Goal: Information Seeking & Learning: Learn about a topic

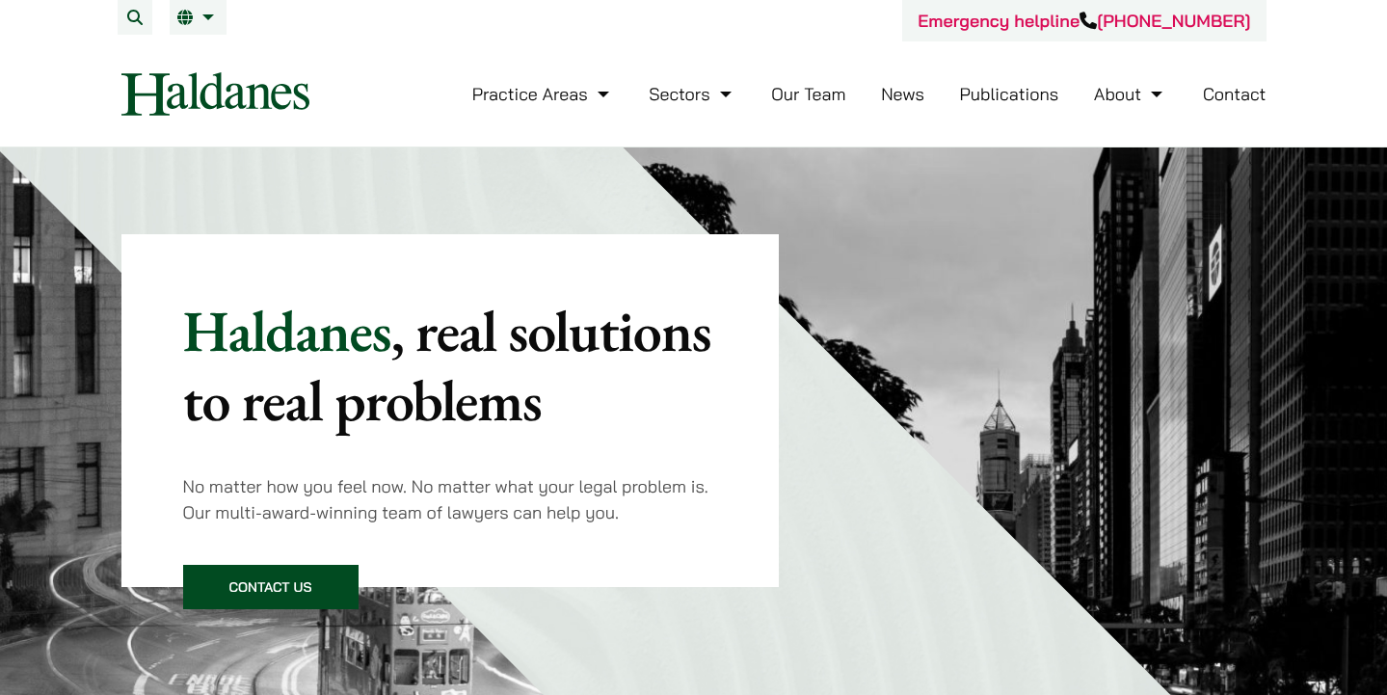
click at [564, 79] on li "Practice Areas Antitrust and Competition Law Civil Litigation & Dispute Resolut…" at bounding box center [543, 93] width 142 height 41
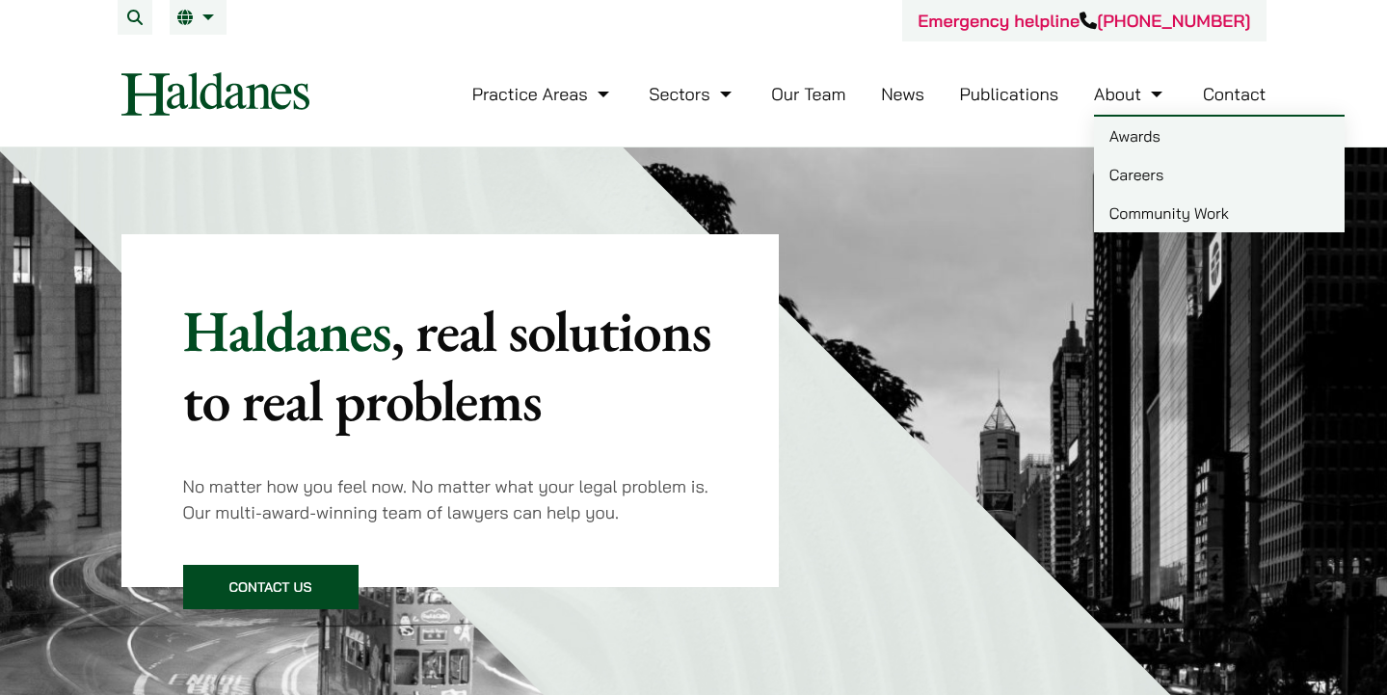
click at [1166, 173] on link "Careers" at bounding box center [1219, 174] width 251 height 39
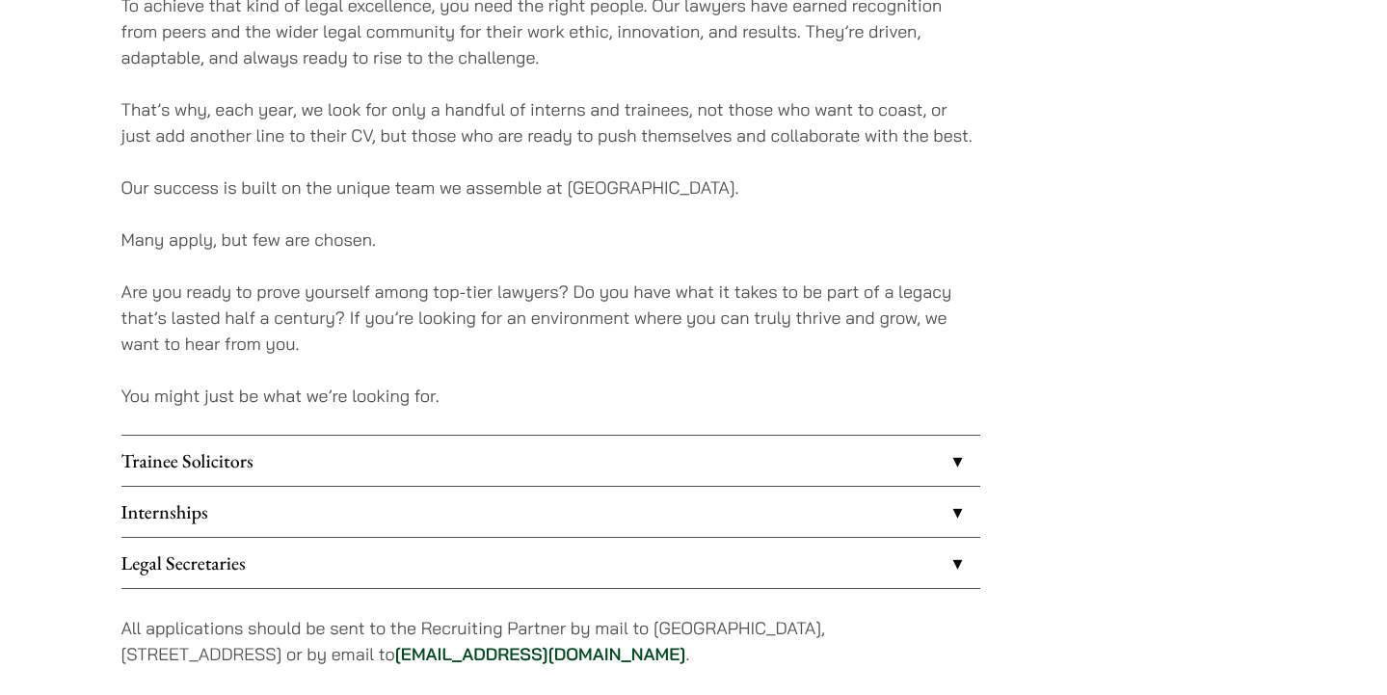
scroll to position [1368, 0]
click at [457, 491] on link "Internships" at bounding box center [550, 510] width 859 height 50
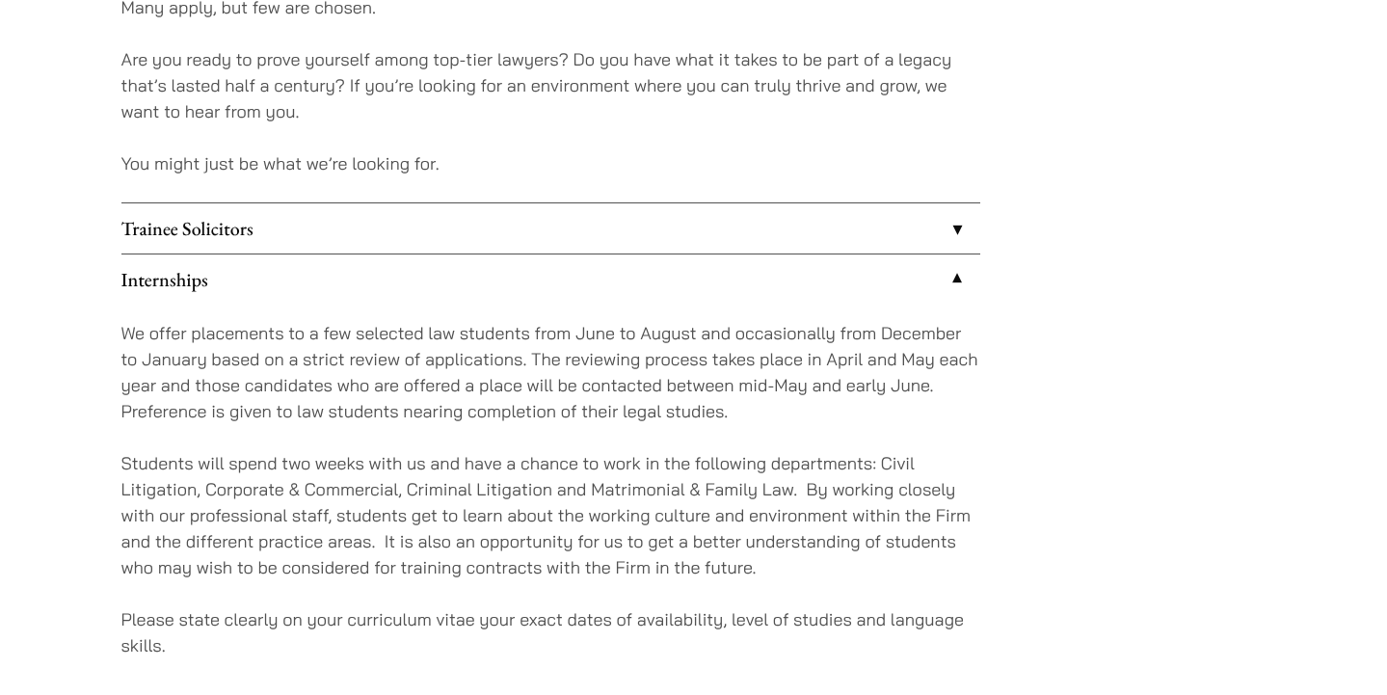
scroll to position [1632, 0]
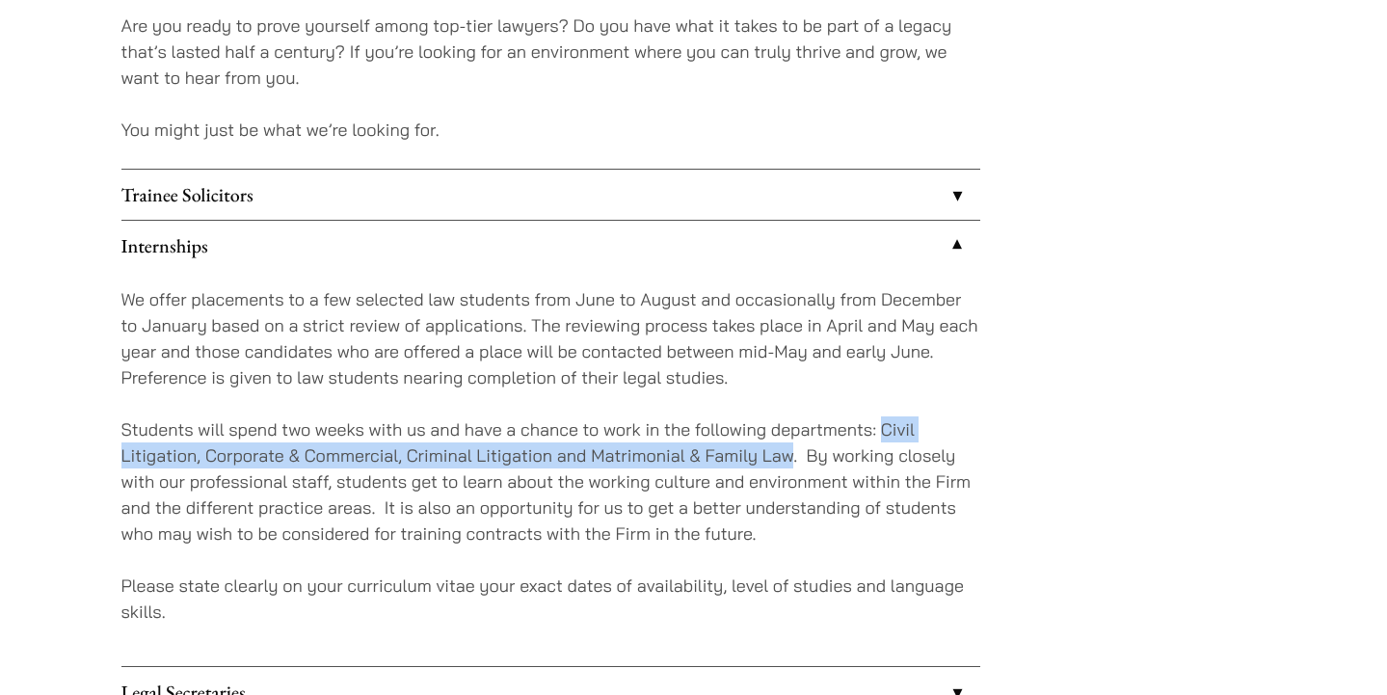
drag, startPoint x: 879, startPoint y: 427, endPoint x: 794, endPoint y: 448, distance: 88.4
click at [794, 448] on p "Students will spend two weeks with us and have a chance to work in the followin…" at bounding box center [550, 482] width 859 height 130
copy p "Civil Litigation, Corporate & Commercial, Criminal Litigation and Matrimonial &…"
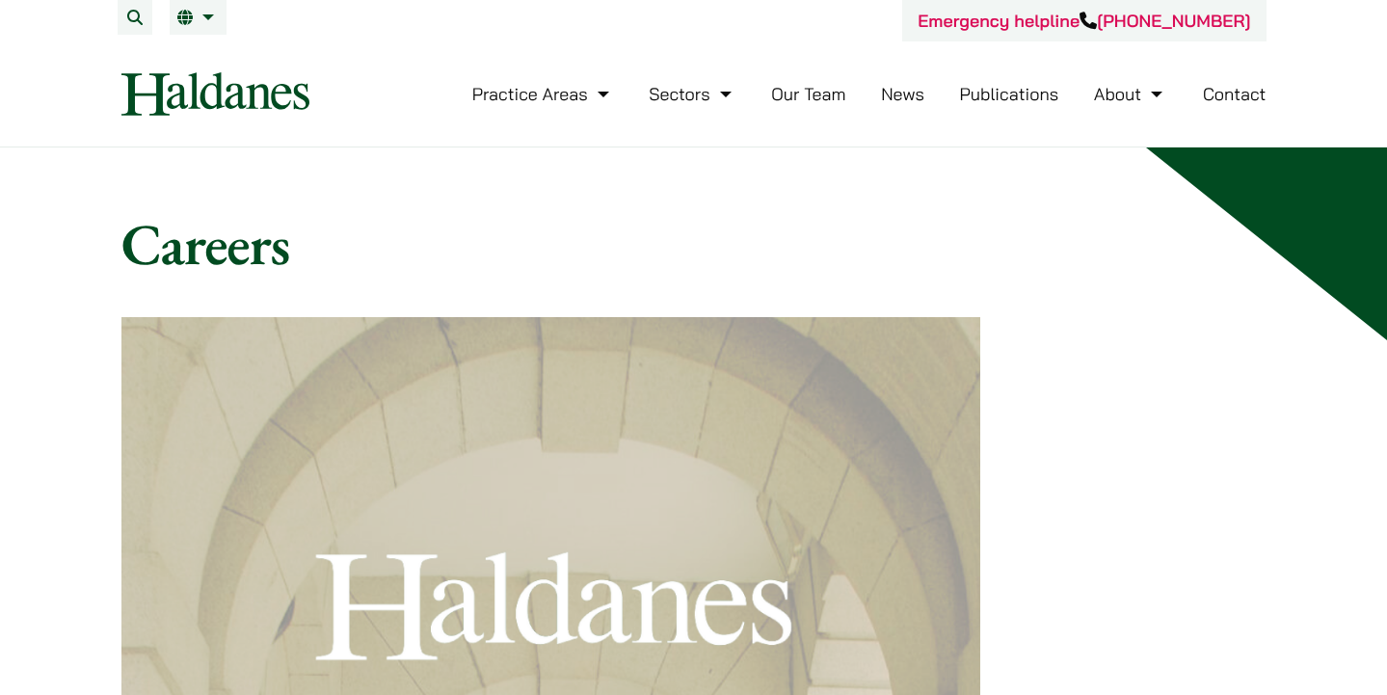
scroll to position [0, 0]
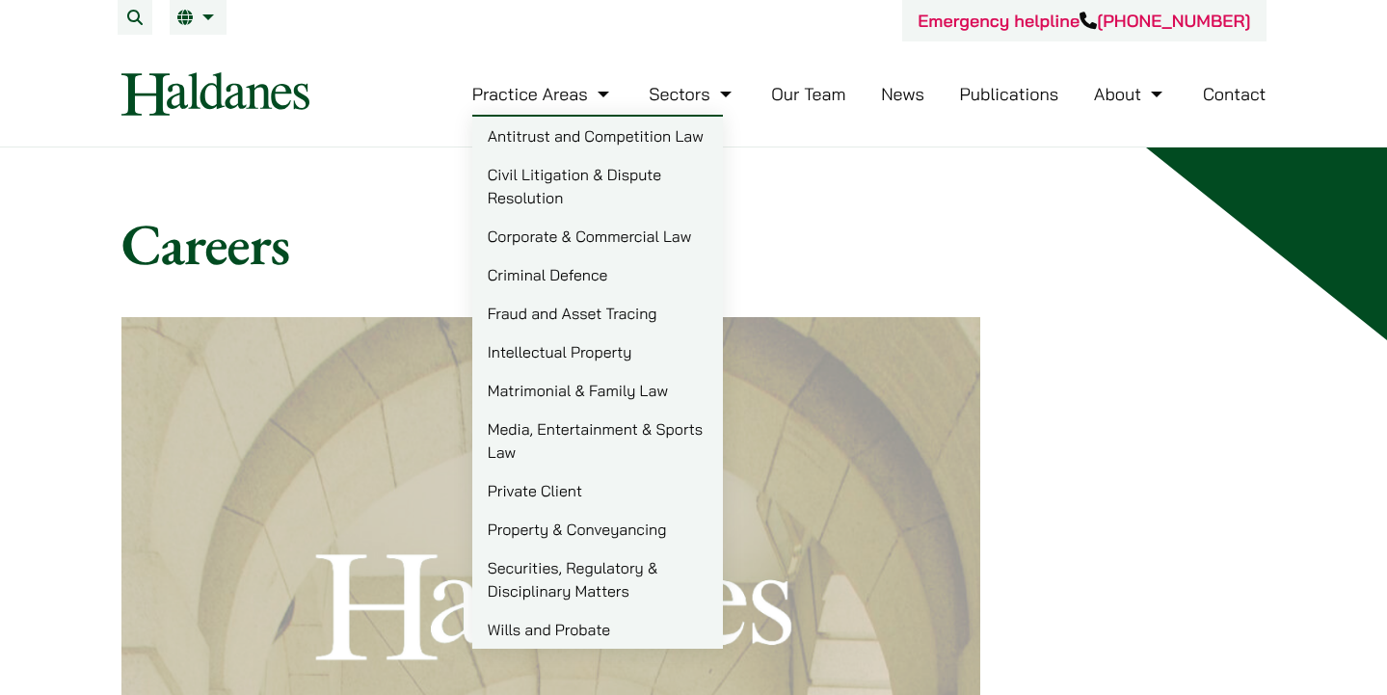
click at [552, 100] on link "Practice Areas" at bounding box center [543, 94] width 142 height 22
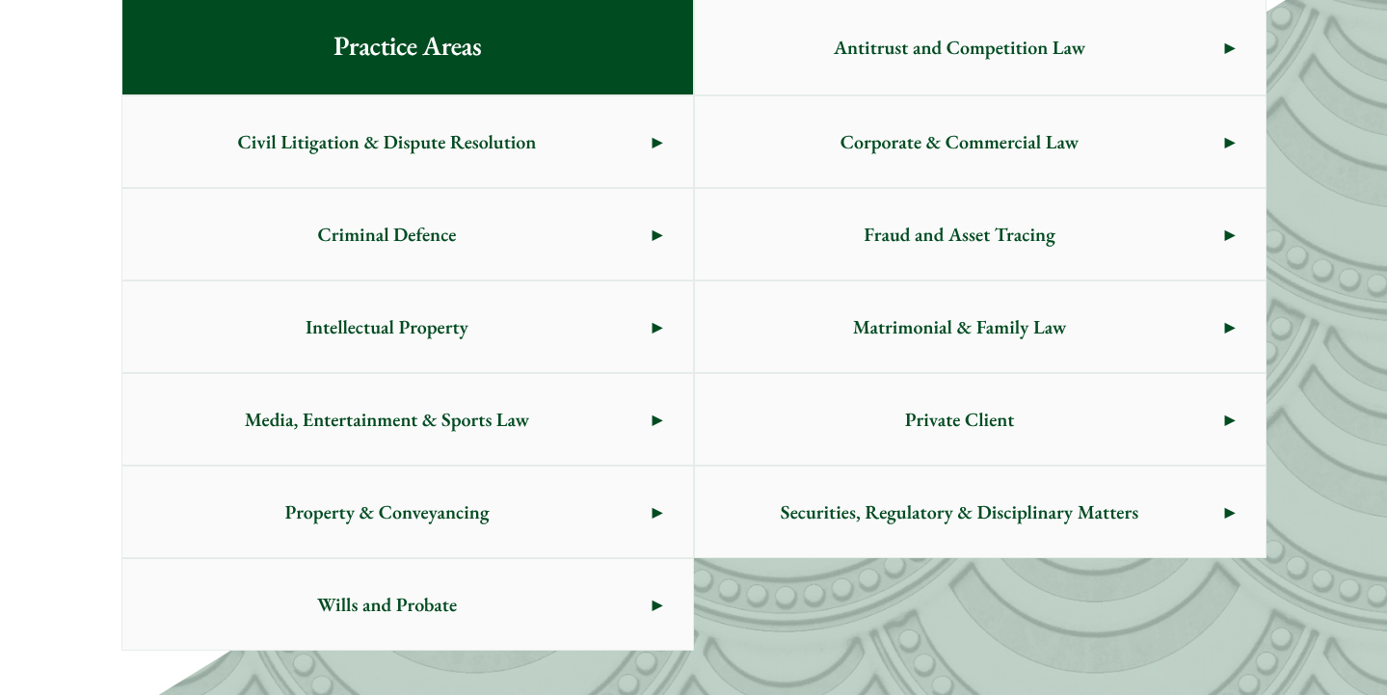
scroll to position [1069, 0]
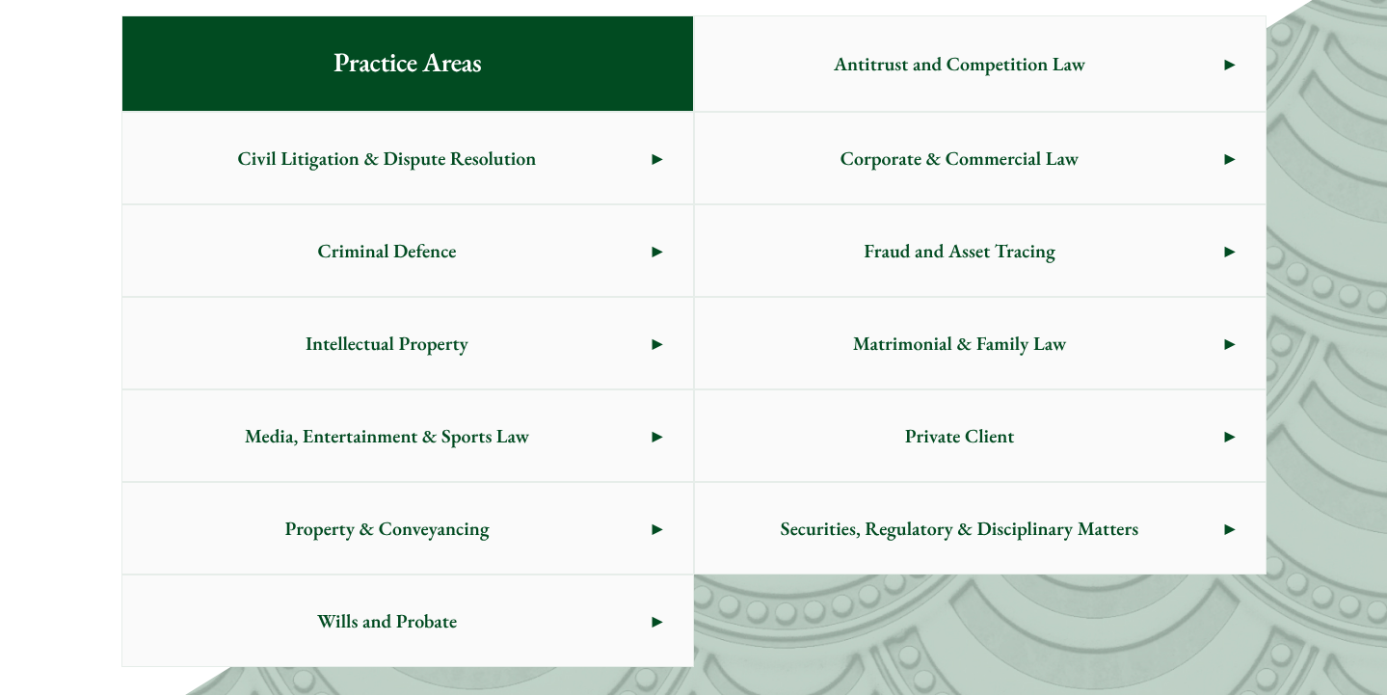
click at [1003, 2] on div "Practice Areas Antitrust and Competition Law Civil Litigation & Dispute Resolut…" at bounding box center [693, 341] width 1387 height 775
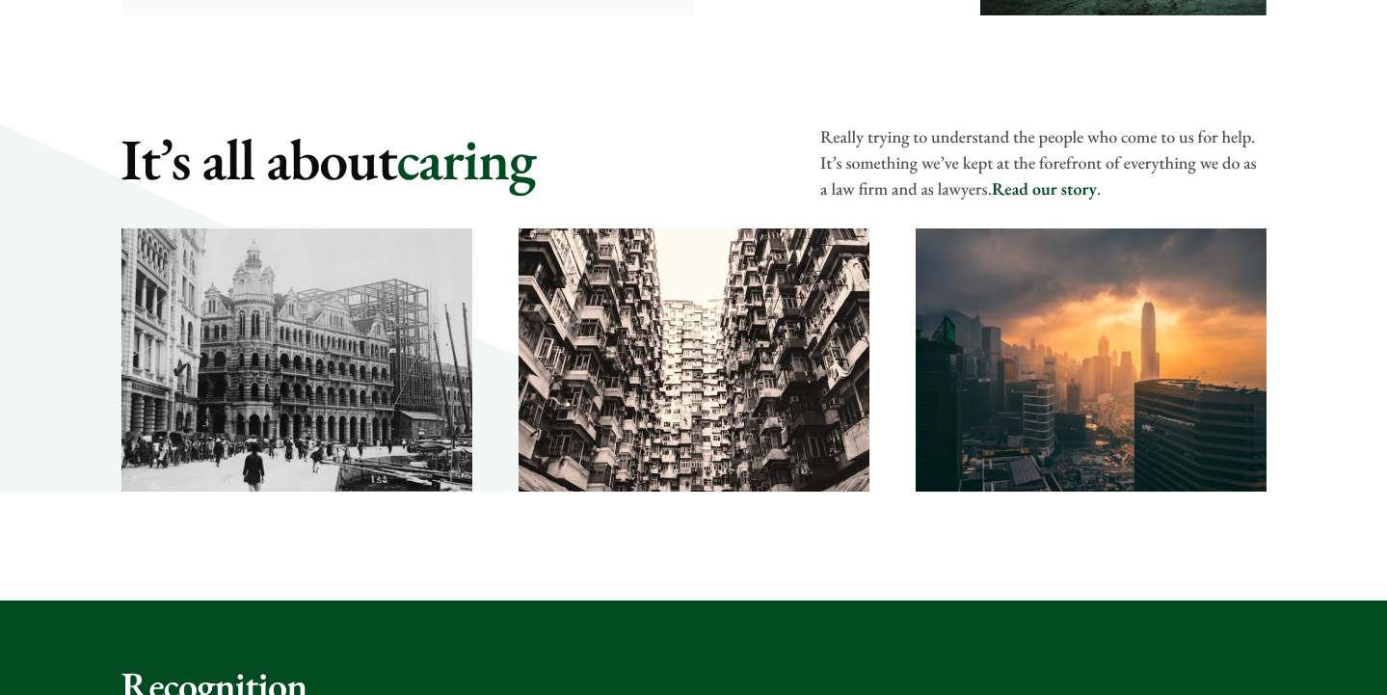
scroll to position [2749, 0]
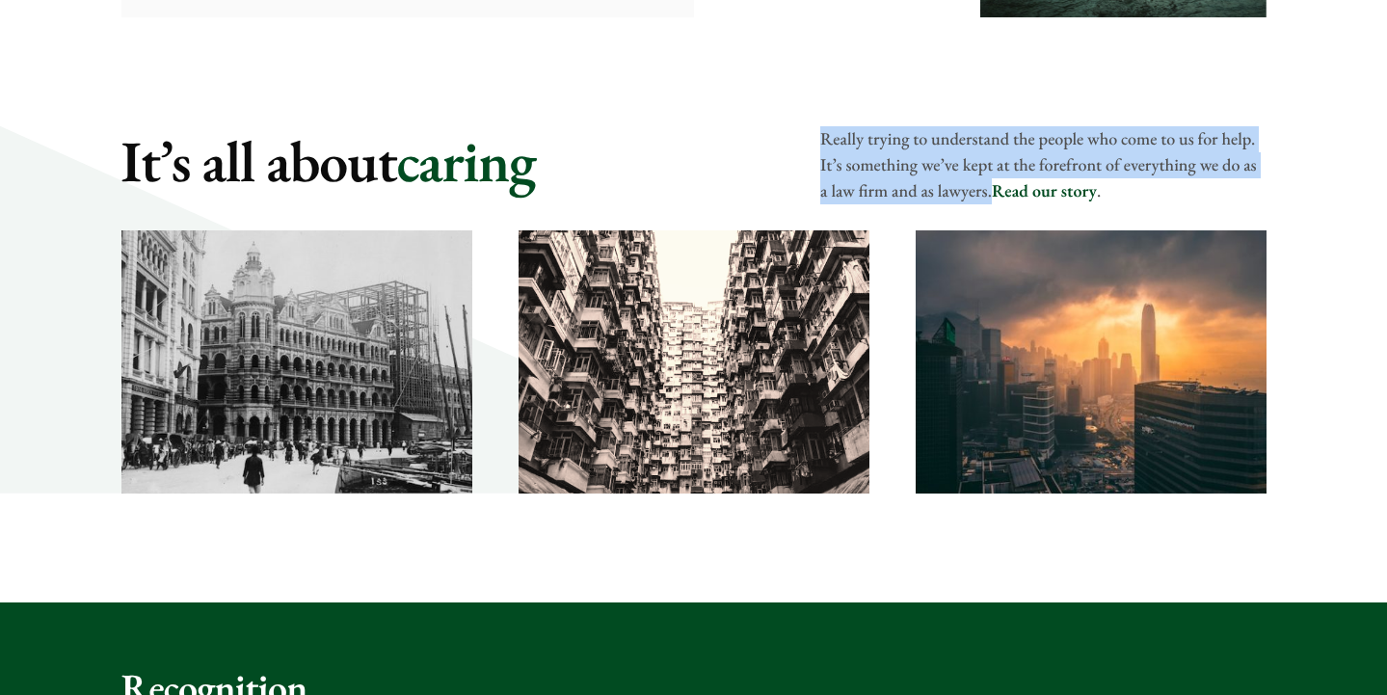
drag, startPoint x: 819, startPoint y: 131, endPoint x: 991, endPoint y: 194, distance: 183.6
click at [991, 194] on div "It’s all about caring Really trying to understand the people who come to us for…" at bounding box center [693, 165] width 1145 height 78
copy p "Really trying to understand the people who come to us for help. It’s something …"
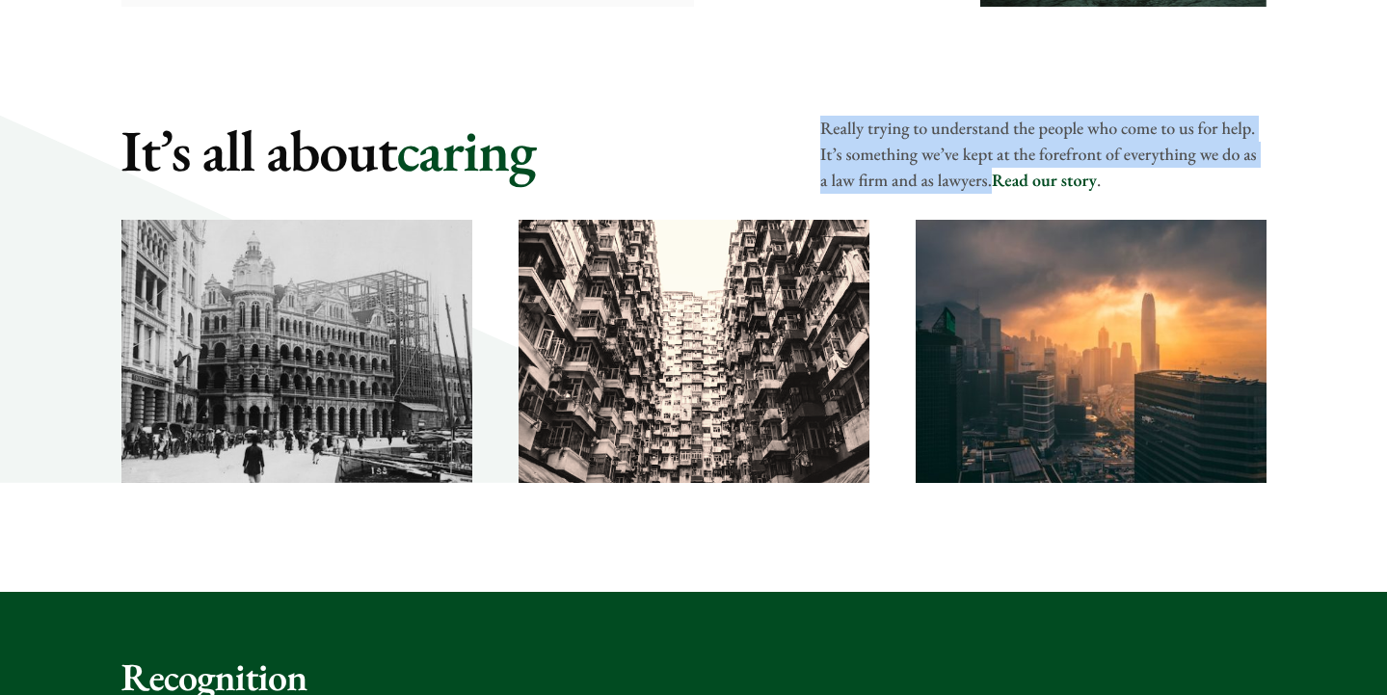
click at [1075, 184] on link "Read our story" at bounding box center [1044, 181] width 105 height 22
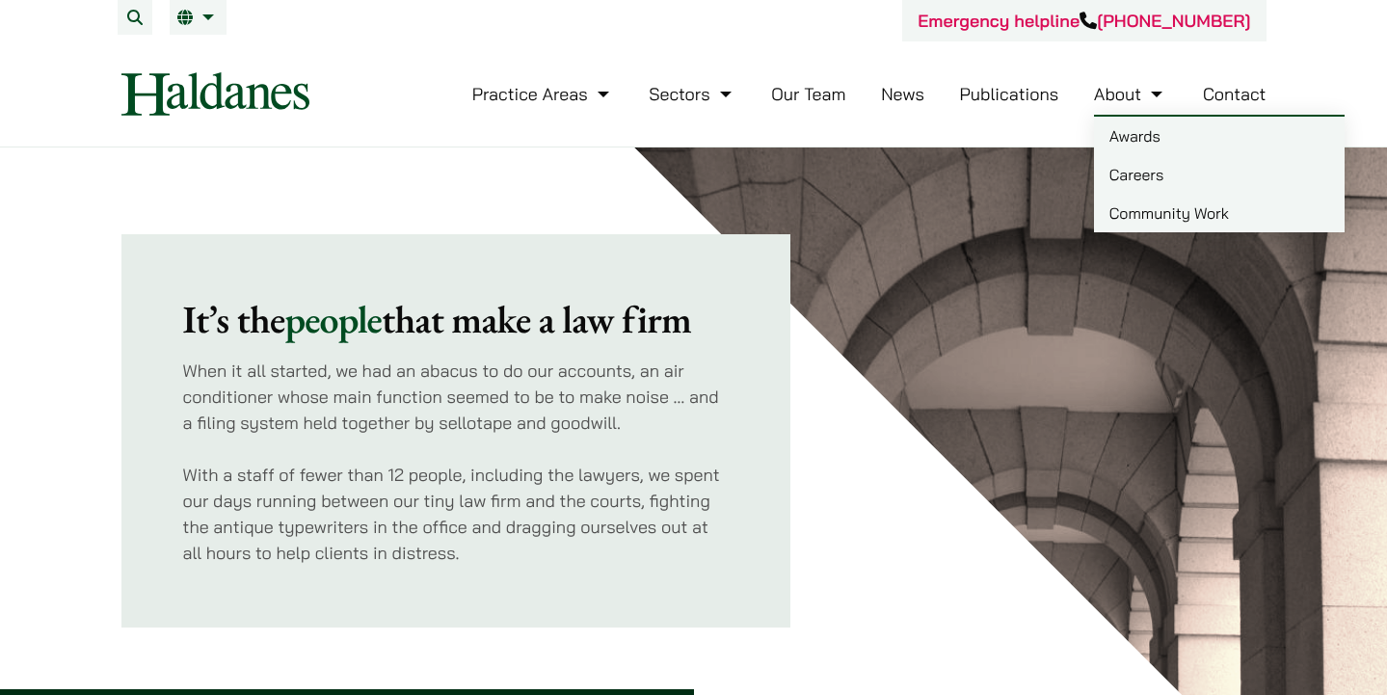
click at [1131, 224] on link "Community Work" at bounding box center [1219, 213] width 251 height 39
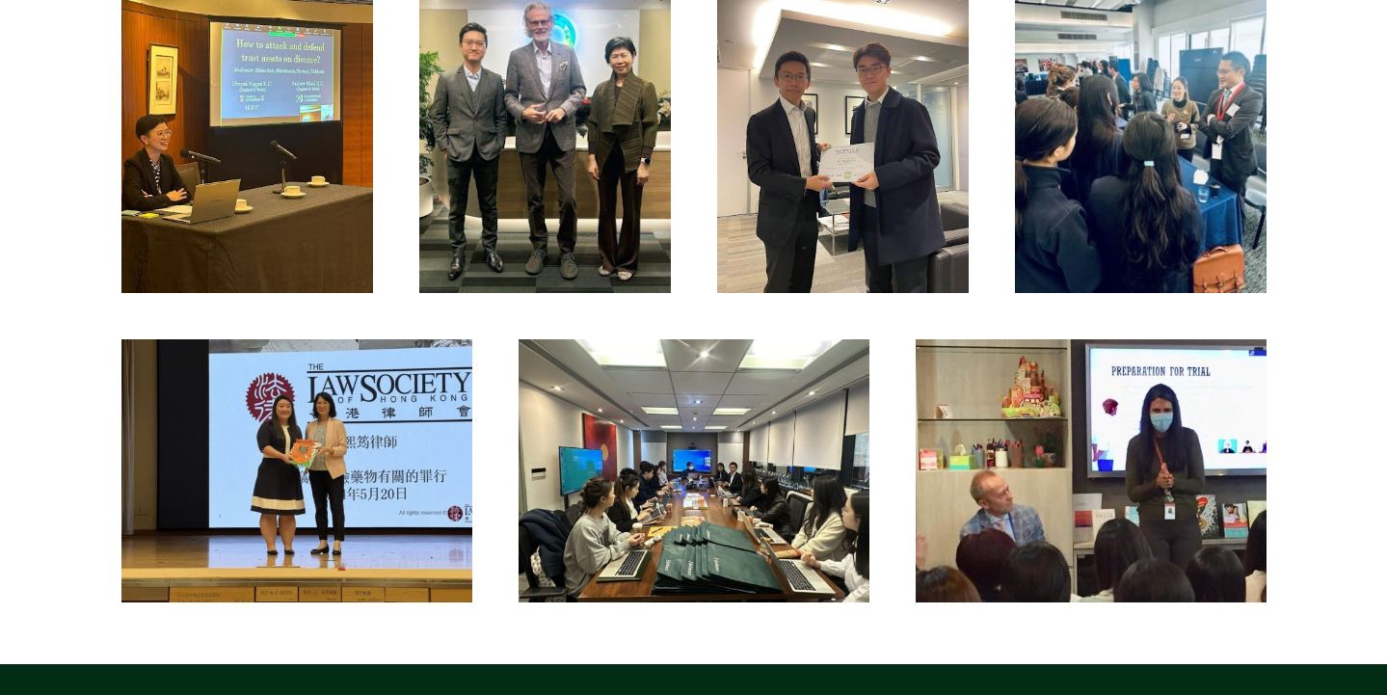
scroll to position [2479, 0]
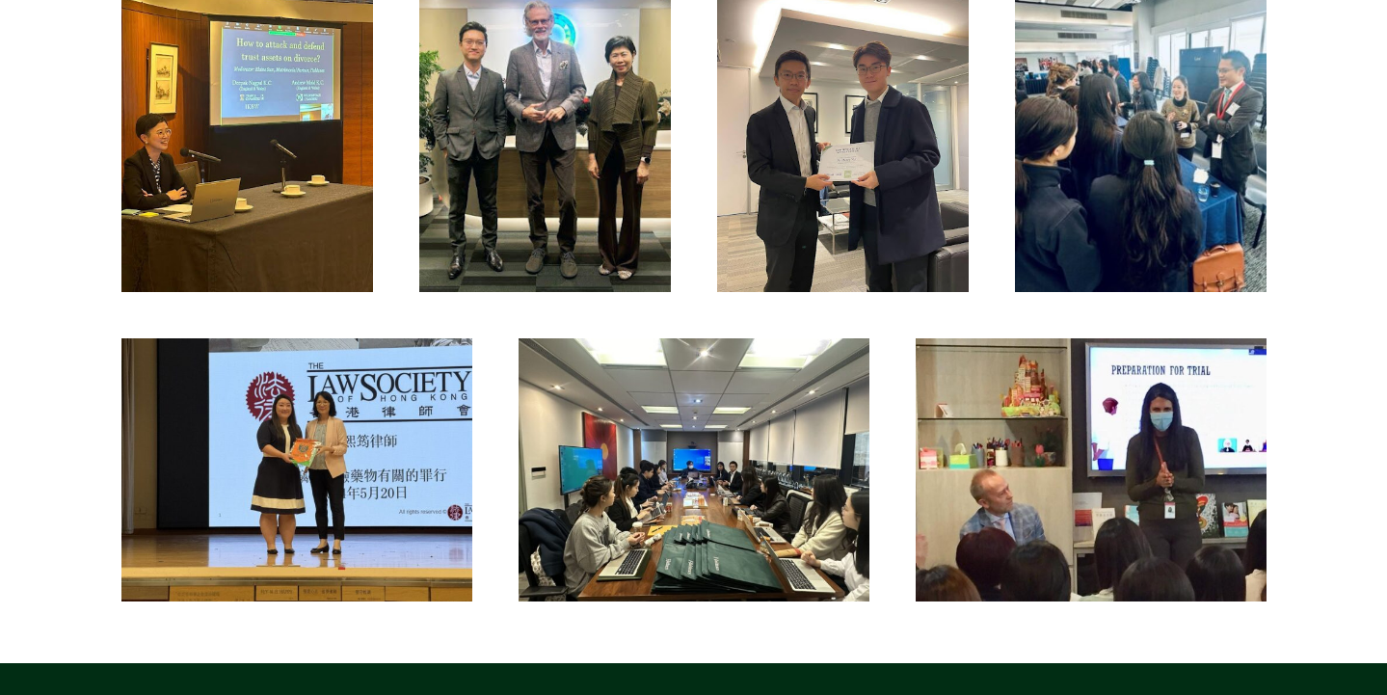
drag, startPoint x: 524, startPoint y: 461, endPoint x: 524, endPoint y: 447, distance: 13.5
click at [524, 460] on img at bounding box center [694, 469] width 351 height 263
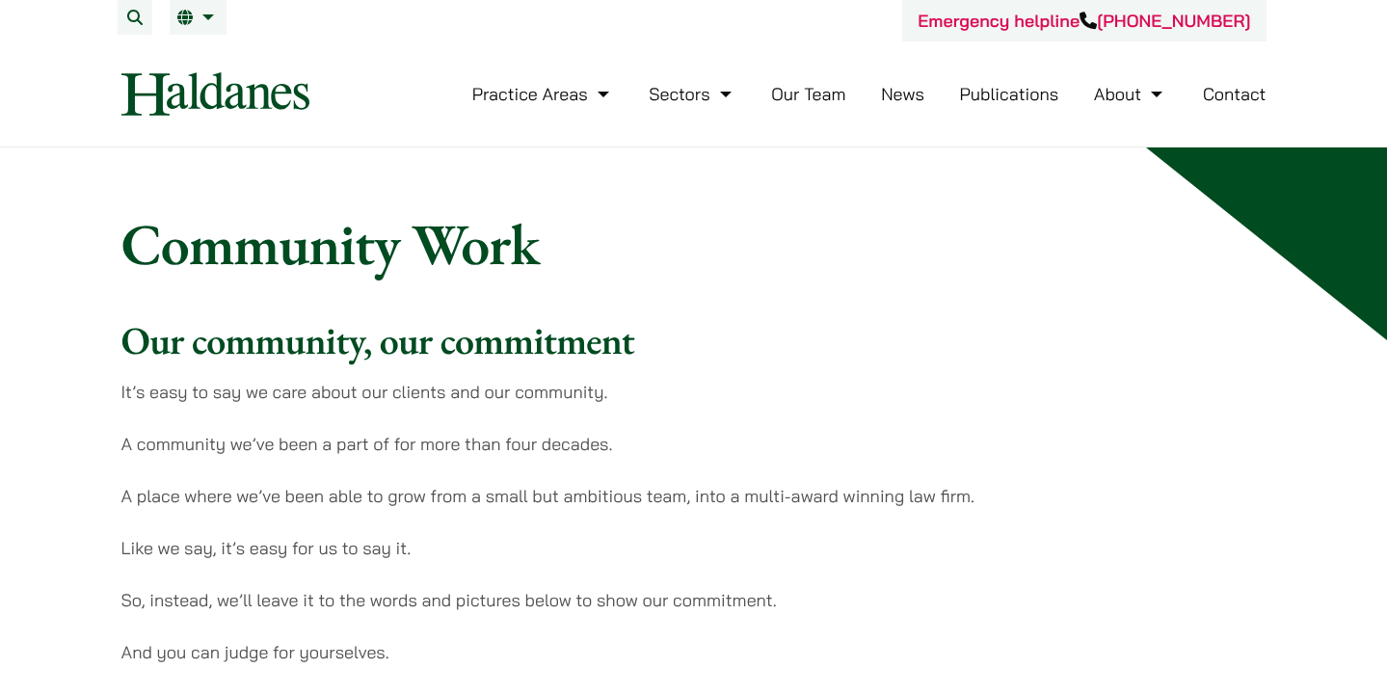
scroll to position [0, 0]
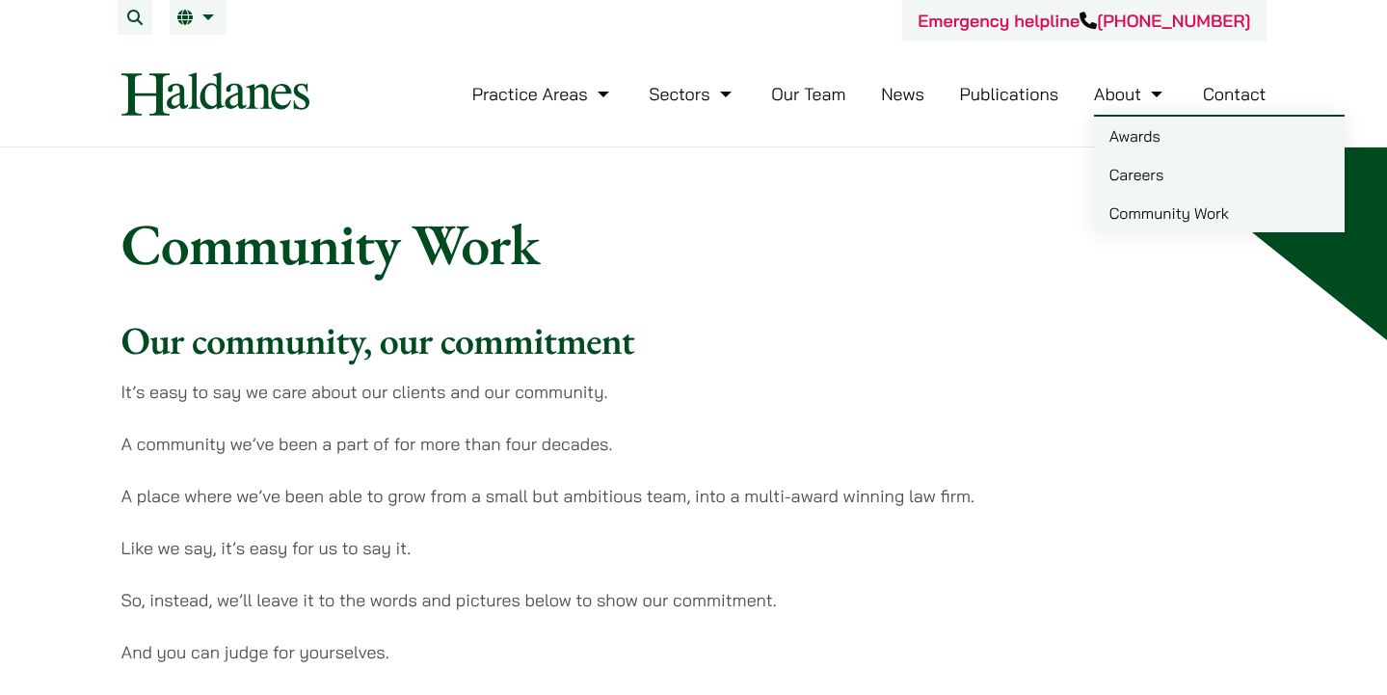
click at [1152, 171] on link "Careers" at bounding box center [1219, 174] width 251 height 39
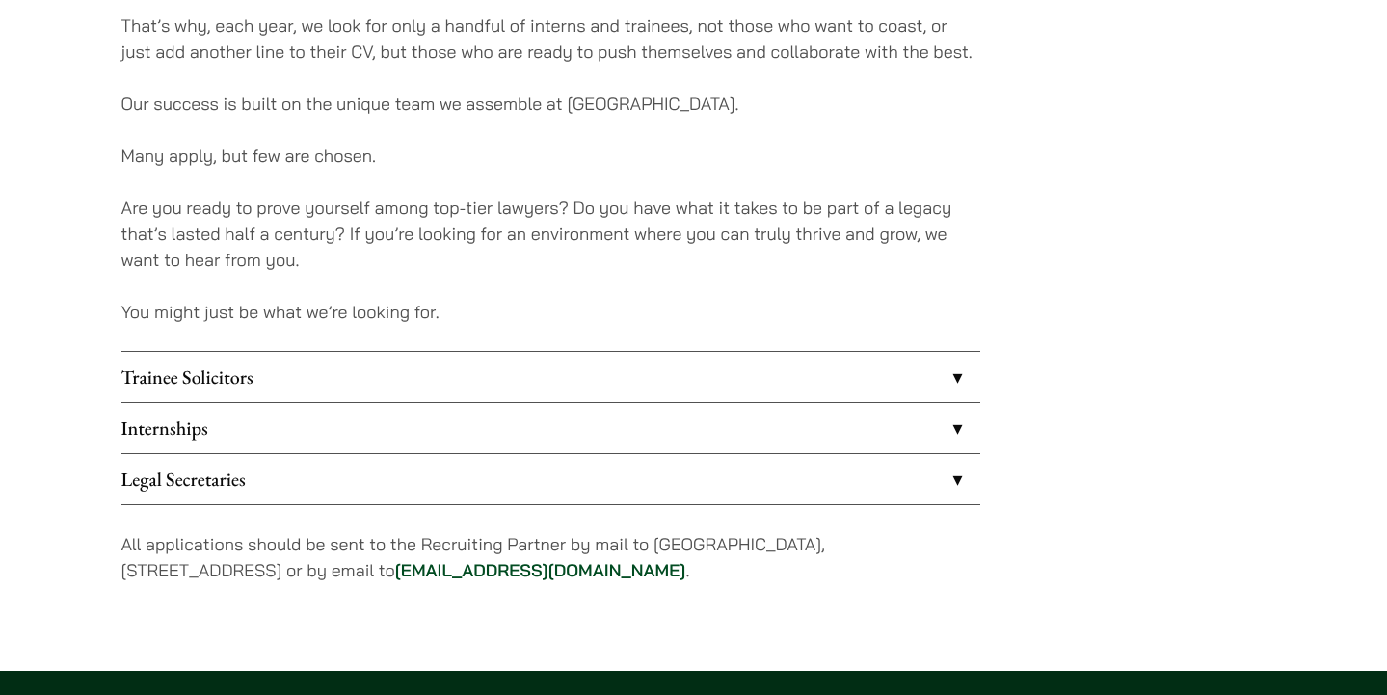
scroll to position [1451, 0]
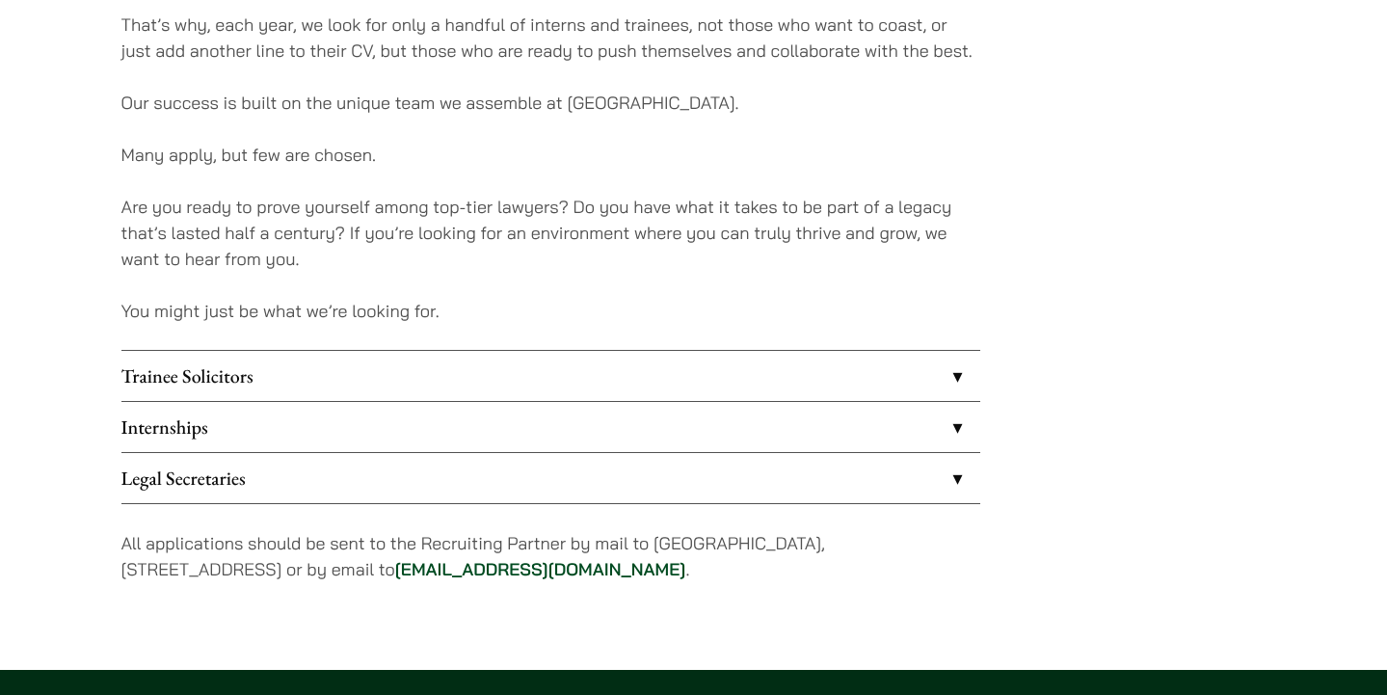
click at [949, 431] on link "Internships" at bounding box center [550, 427] width 859 height 50
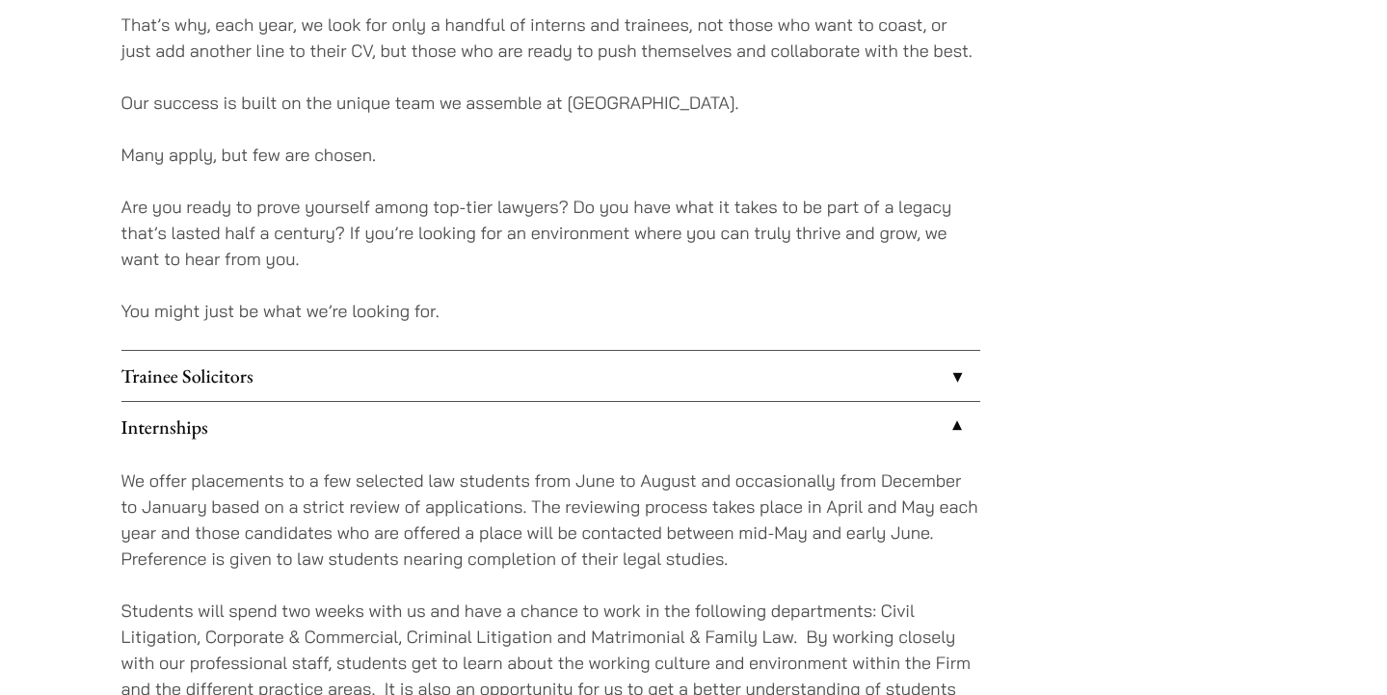
click at [944, 386] on link "Trainee Solicitors" at bounding box center [550, 376] width 859 height 50
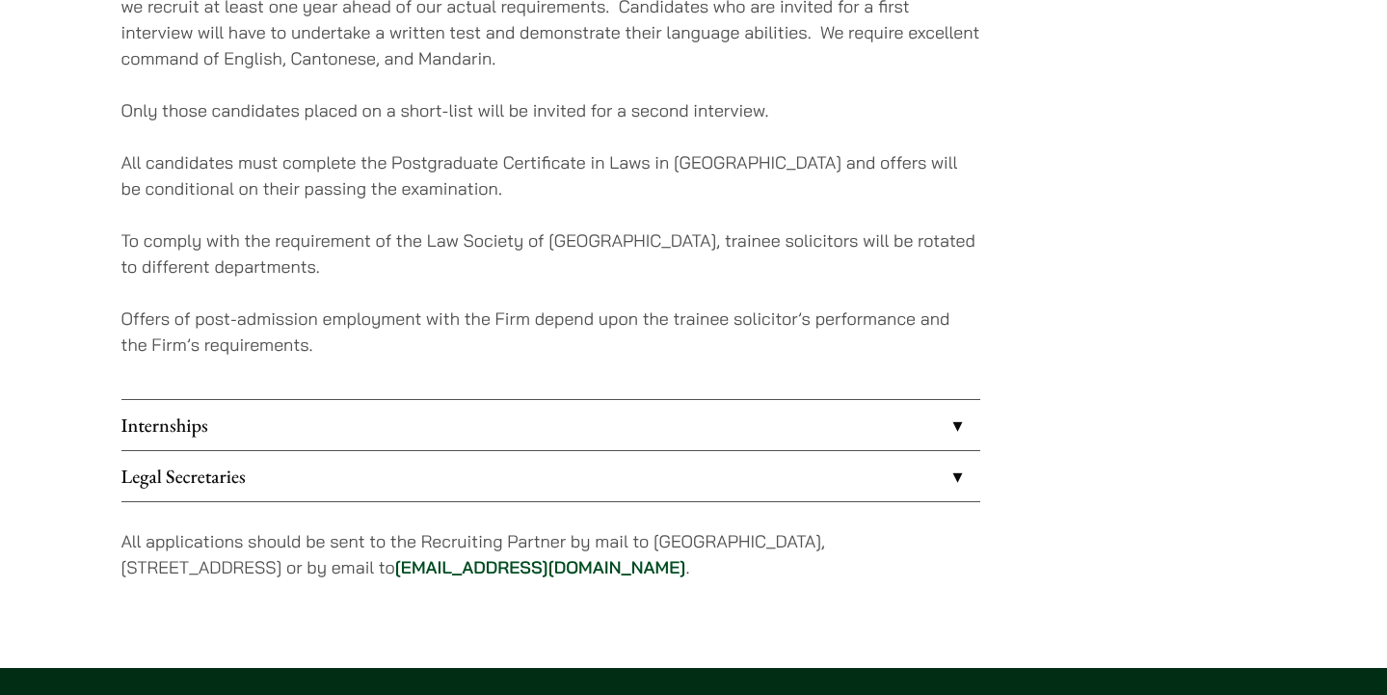
scroll to position [1932, 0]
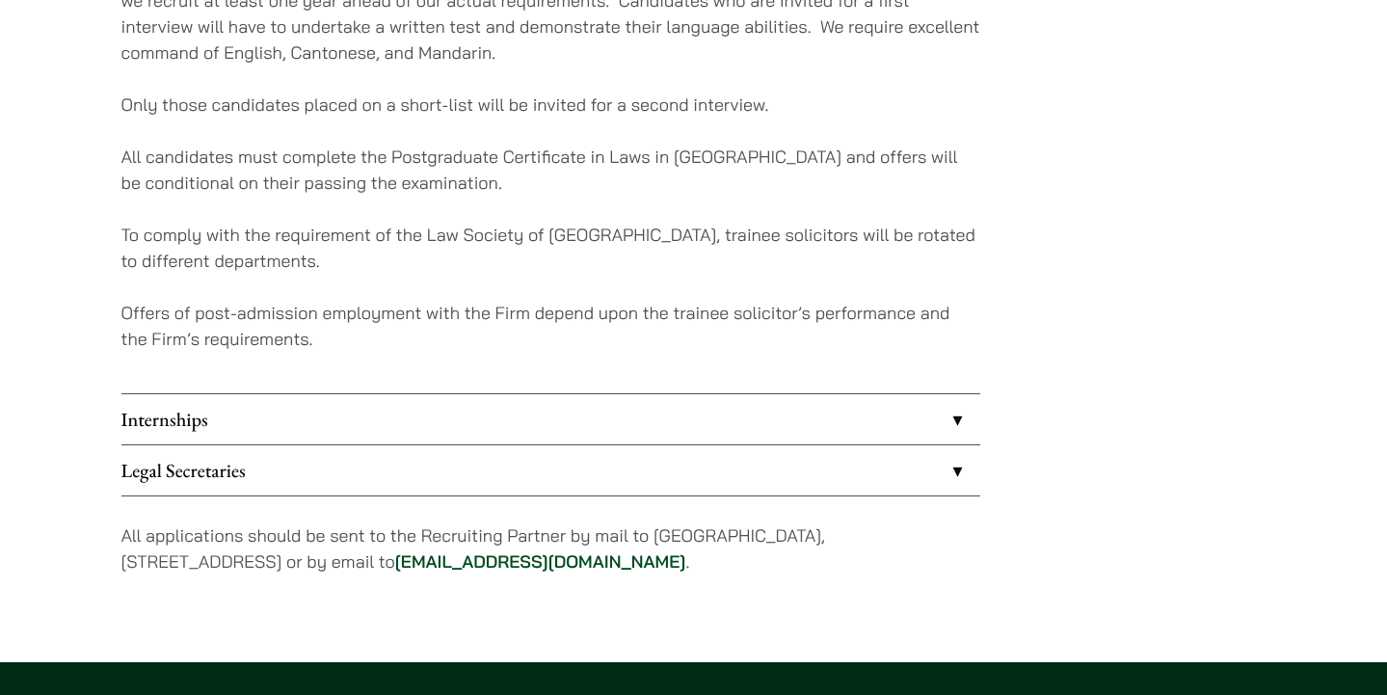
click at [674, 438] on link "Internships" at bounding box center [550, 419] width 859 height 50
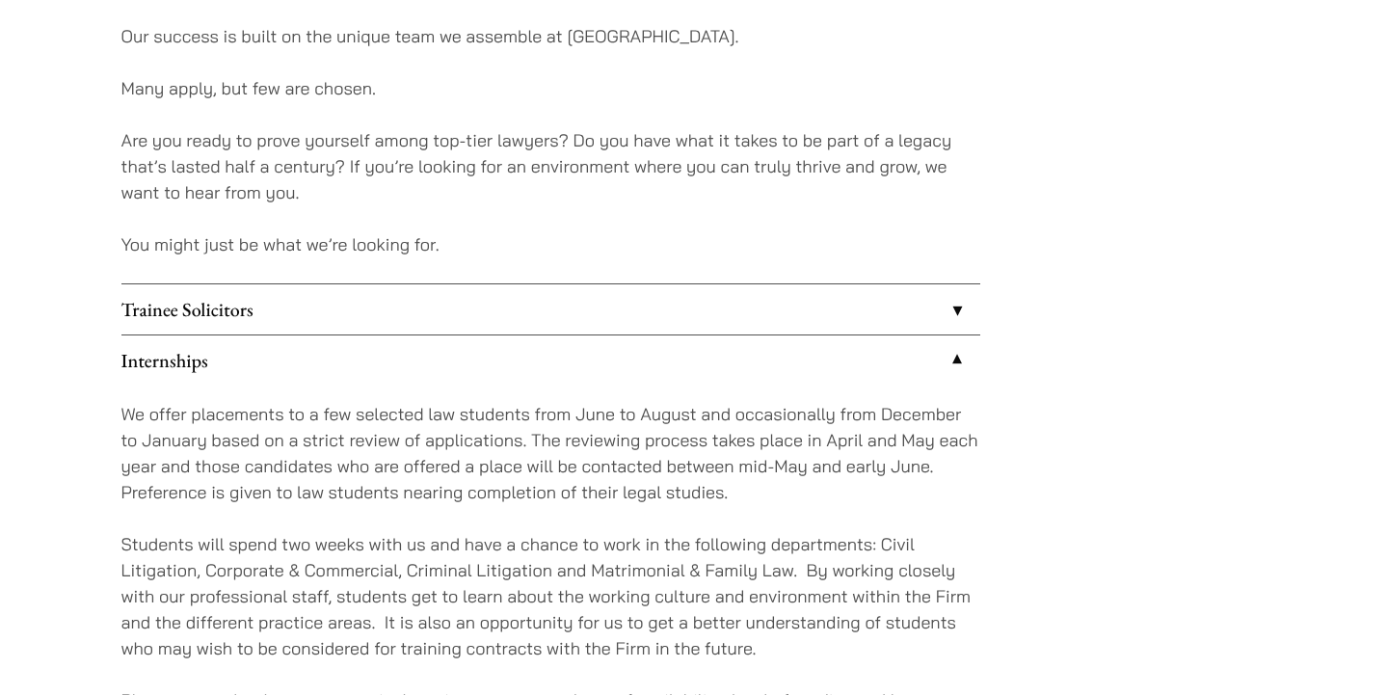
scroll to position [1556, 0]
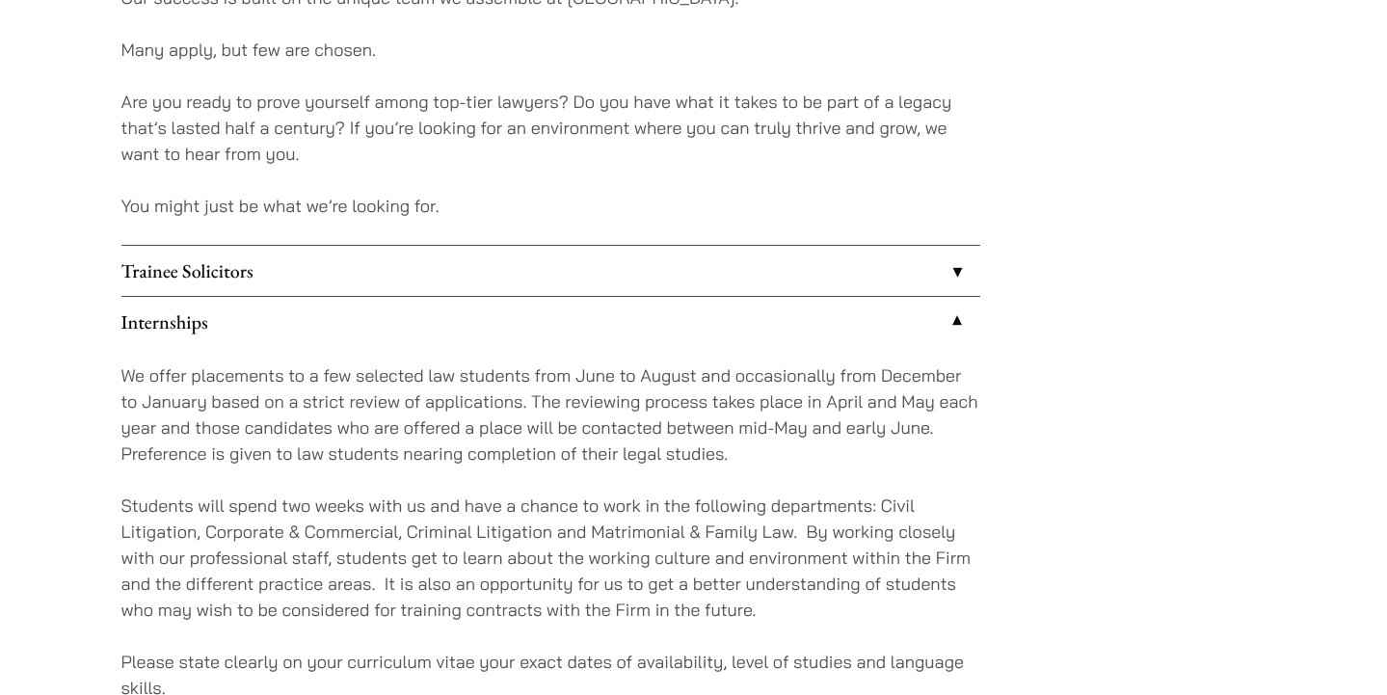
click at [690, 267] on link "Trainee Solicitors" at bounding box center [550, 271] width 859 height 50
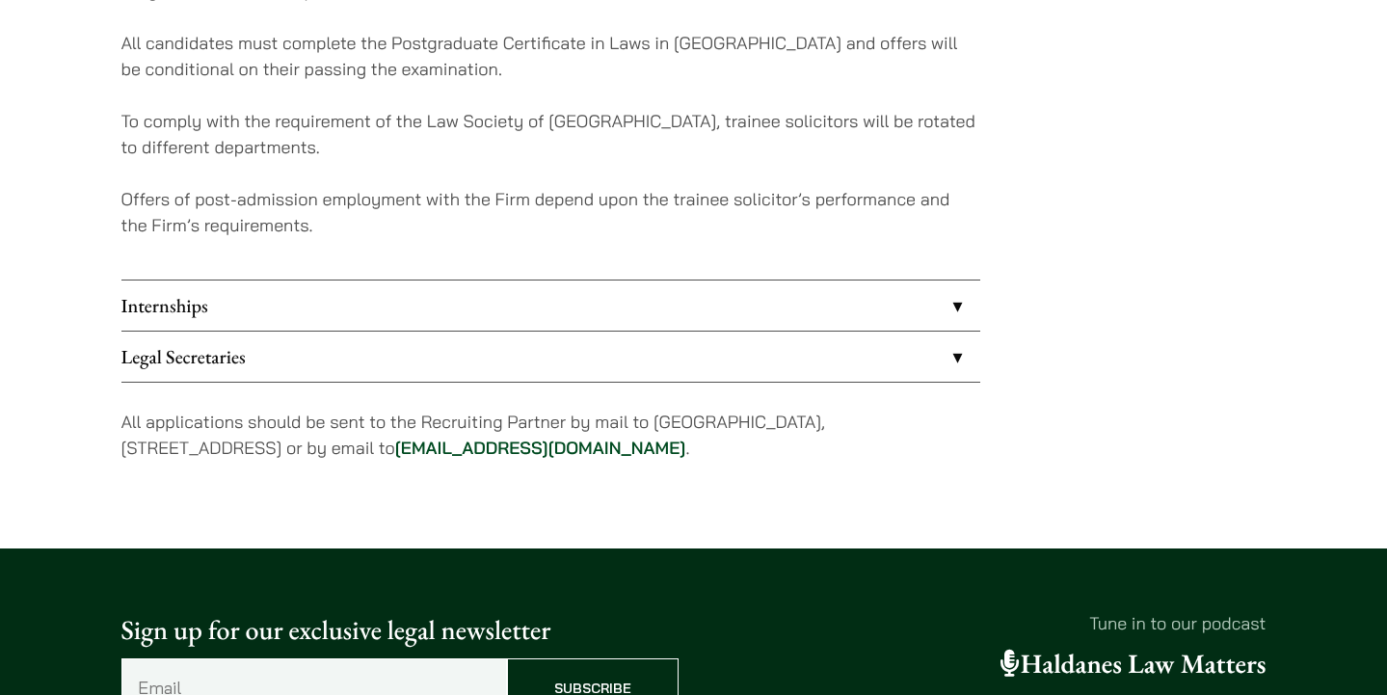
scroll to position [2054, 0]
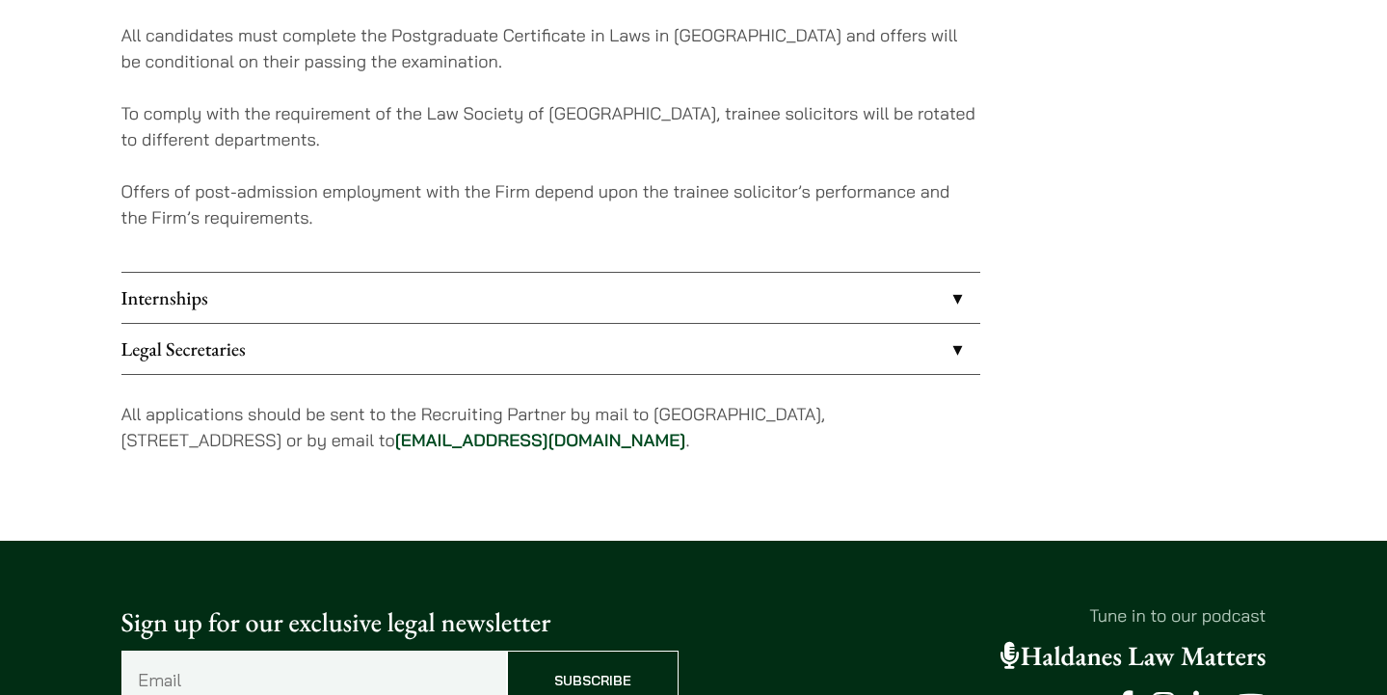
click at [608, 299] on link "Internships" at bounding box center [550, 298] width 859 height 50
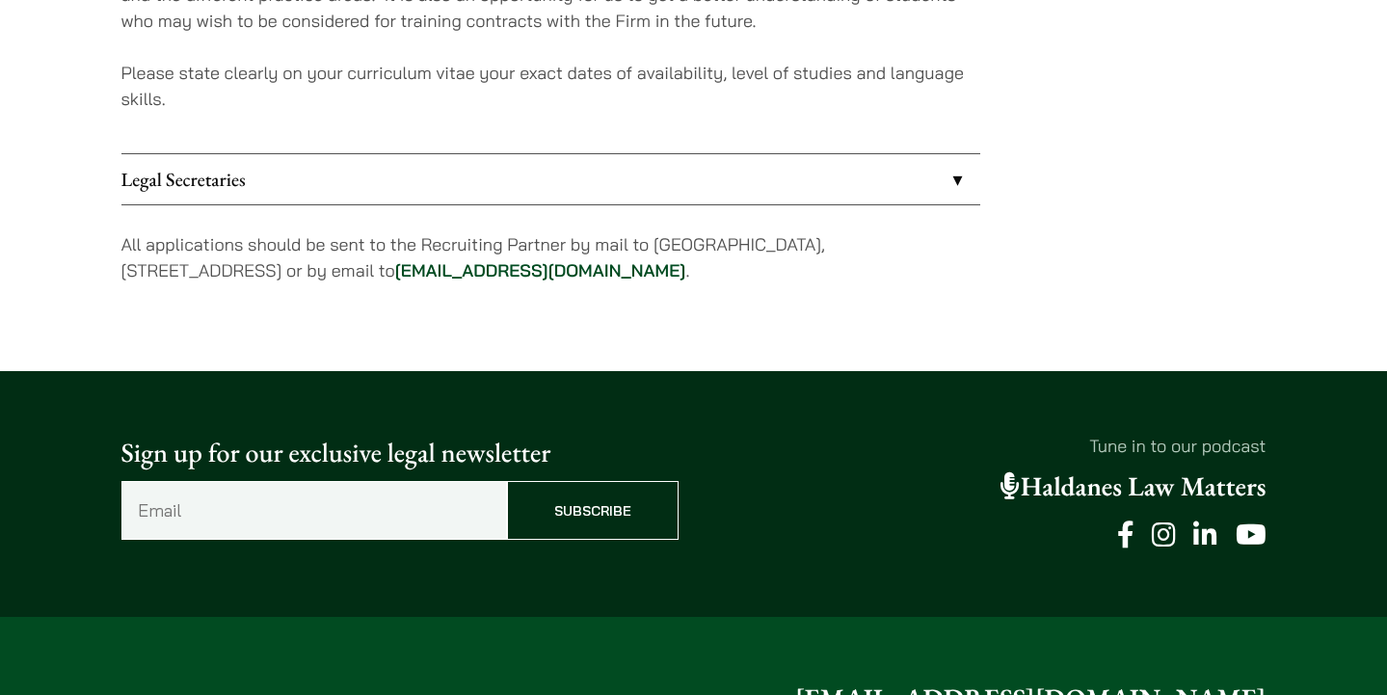
scroll to position [2149, 0]
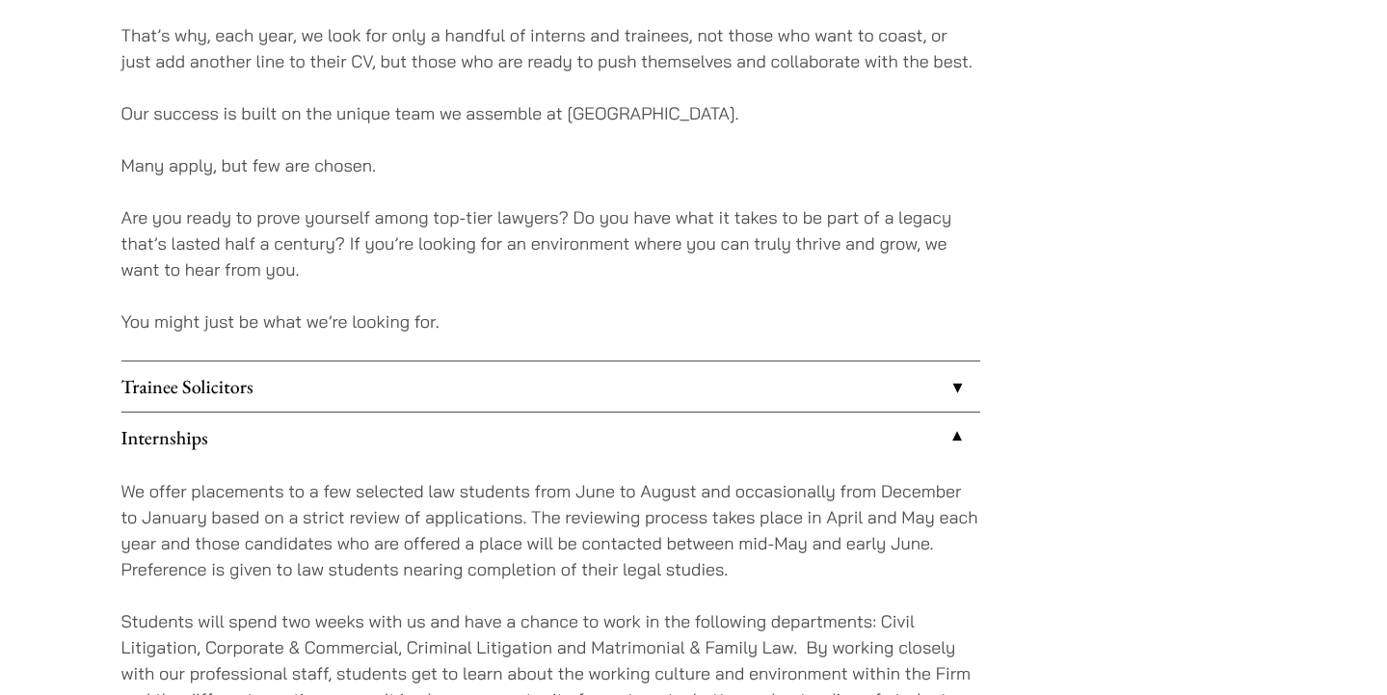
scroll to position [1445, 0]
